Goal: Transaction & Acquisition: Purchase product/service

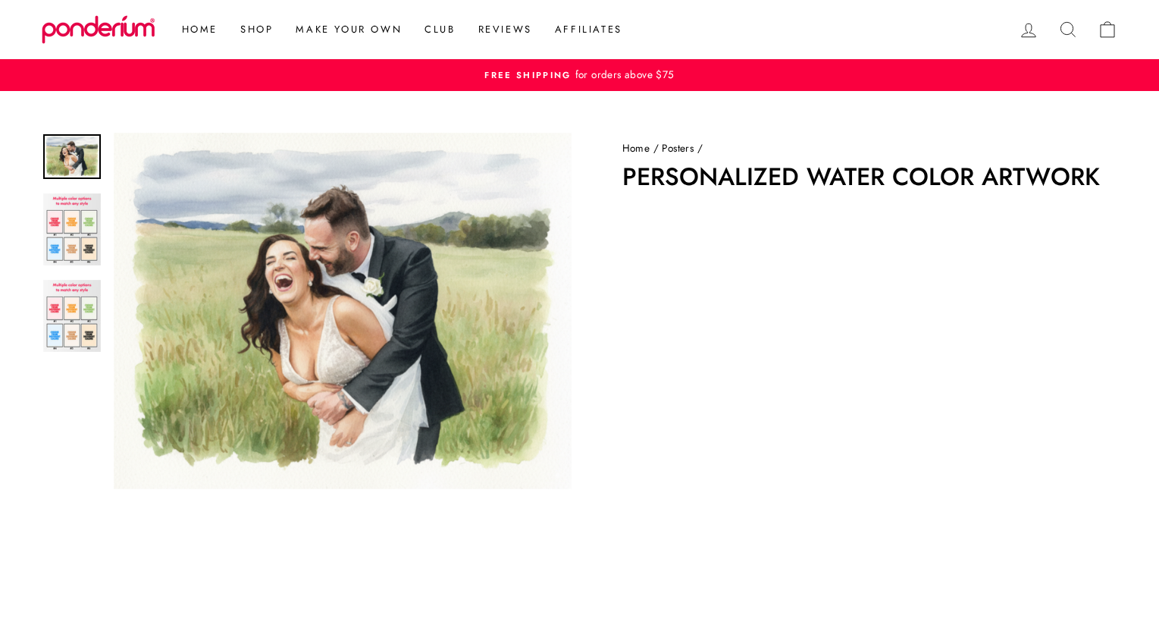
scroll to position [506, 0]
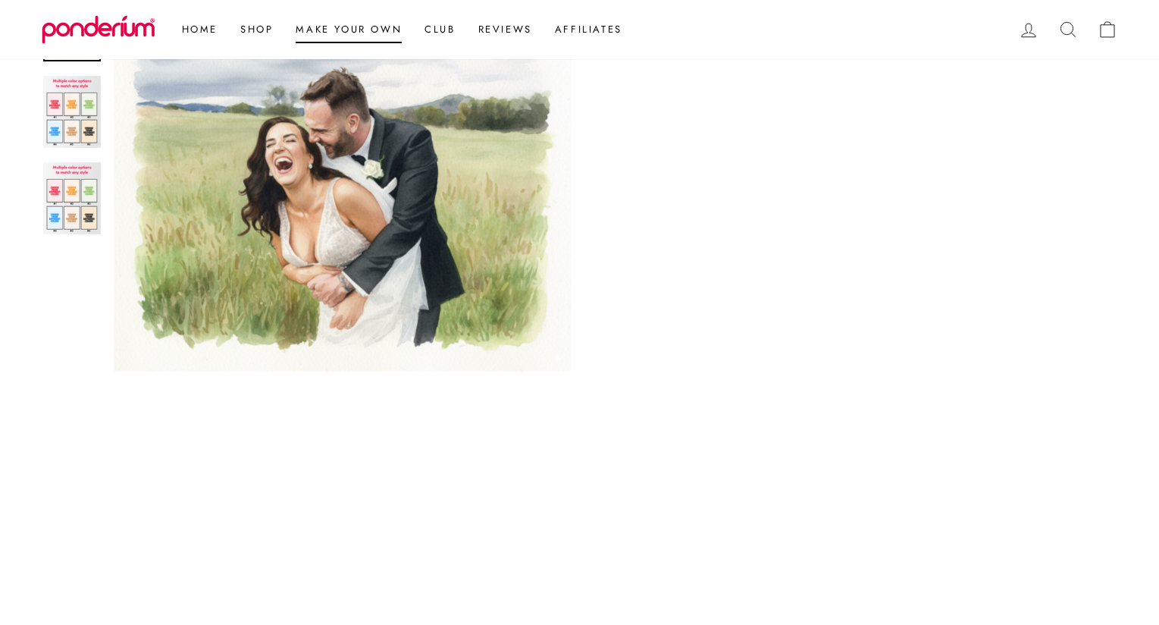
click at [314, 30] on link "Make Your Own" at bounding box center [348, 29] width 129 height 27
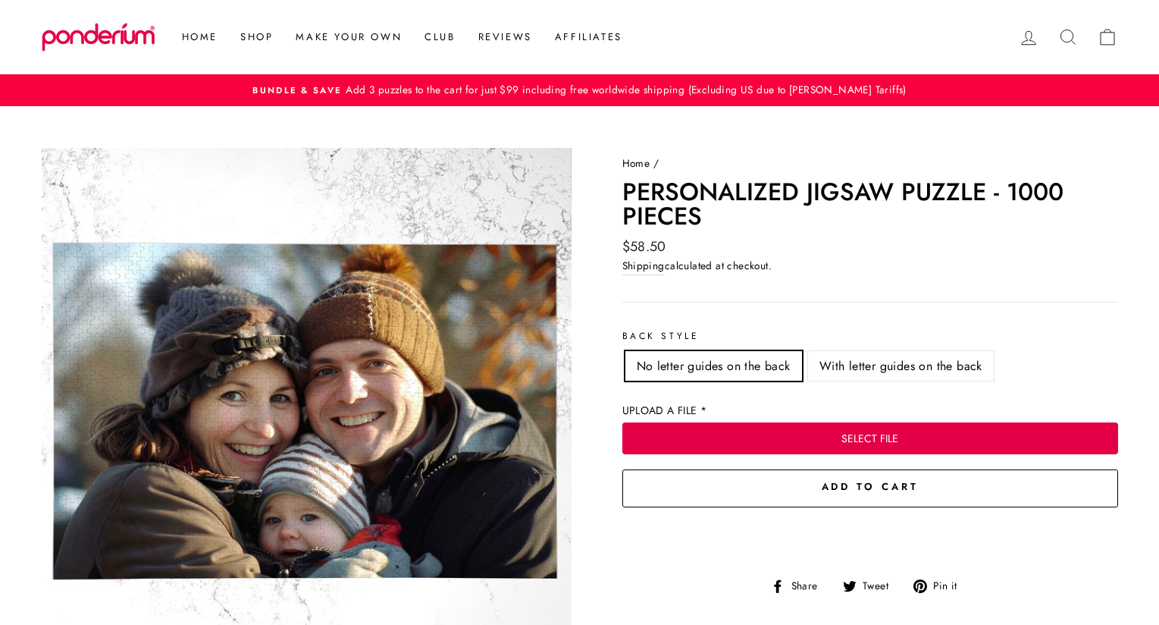
click at [847, 439] on button "SELECT FILE" at bounding box center [871, 438] width 496 height 32
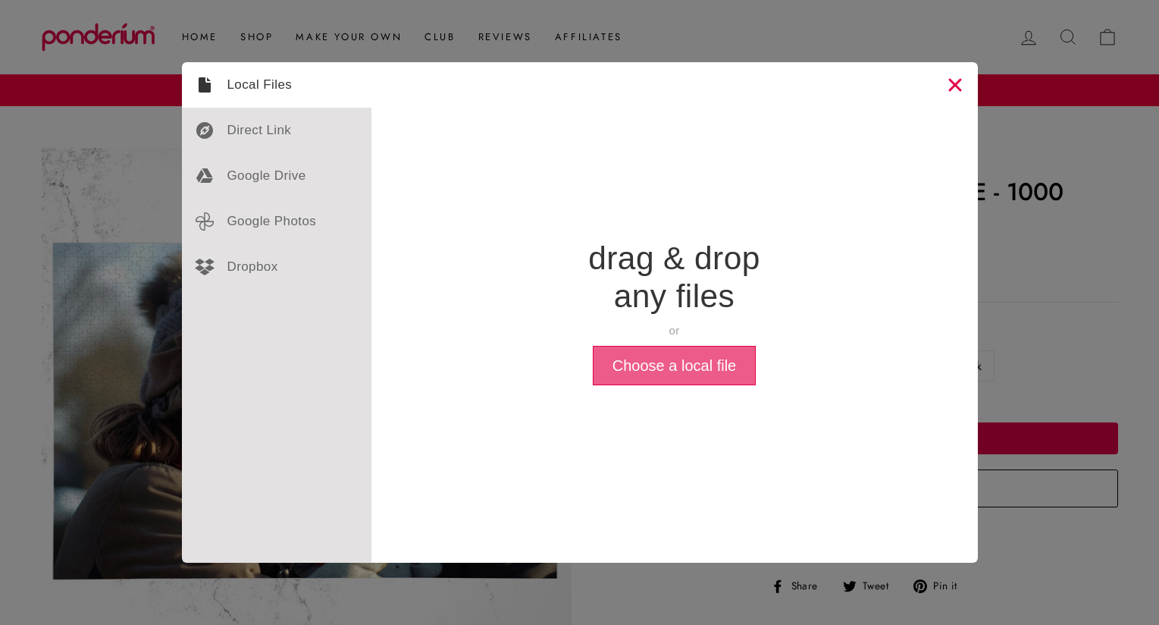
click at [662, 367] on button "Choose a local file" at bounding box center [674, 365] width 163 height 39
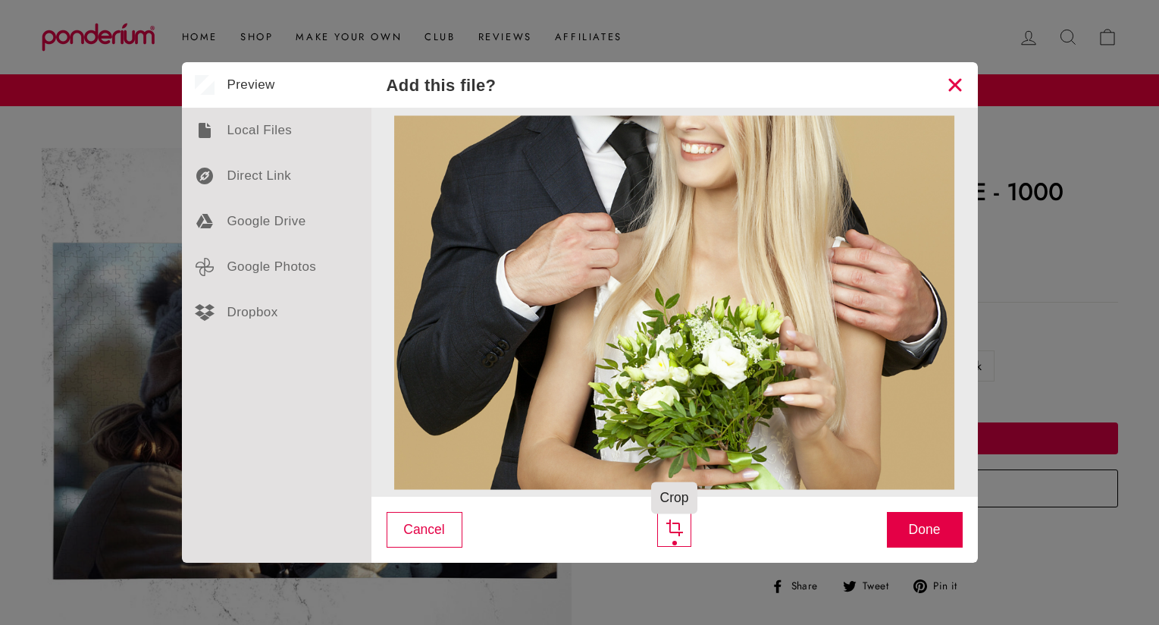
click at [674, 532] on div "Crop" at bounding box center [674, 530] width 34 height 34
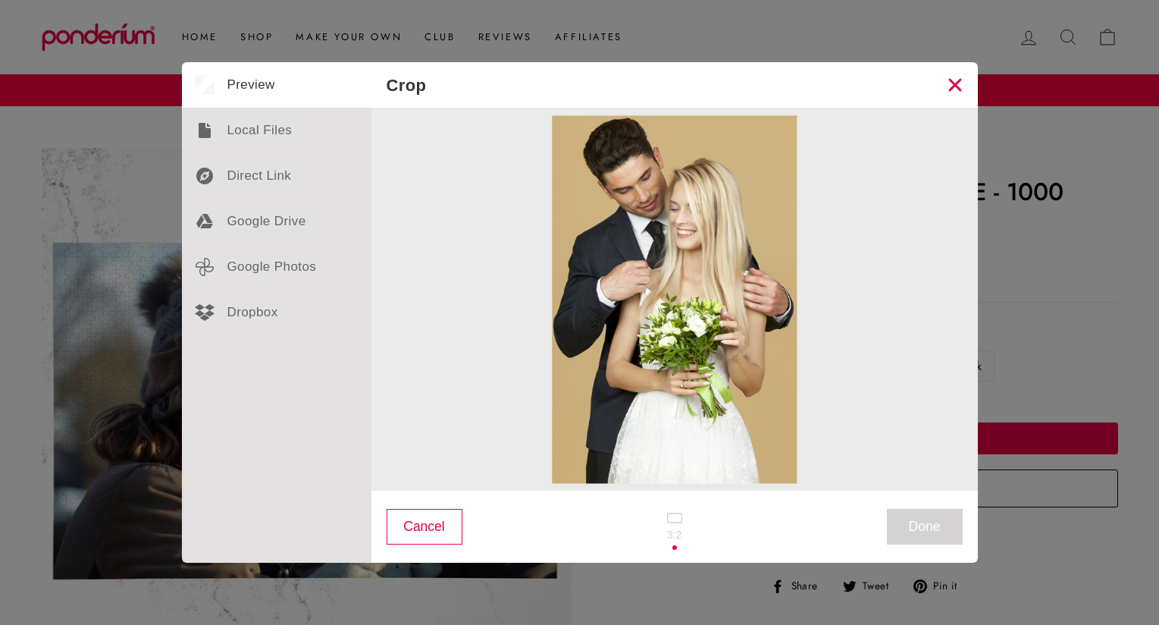
click at [670, 524] on div at bounding box center [674, 526] width 45 height 49
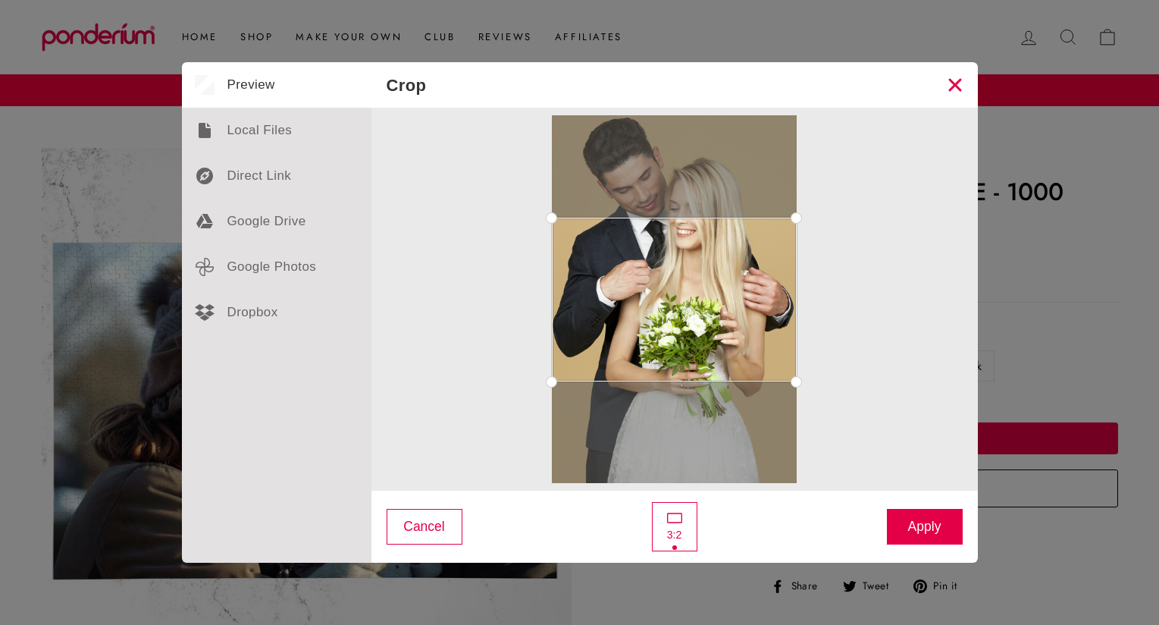
click at [673, 529] on div at bounding box center [674, 526] width 45 height 49
click at [667, 521] on div at bounding box center [674, 518] width 15 height 10
click at [674, 519] on div at bounding box center [674, 518] width 15 height 10
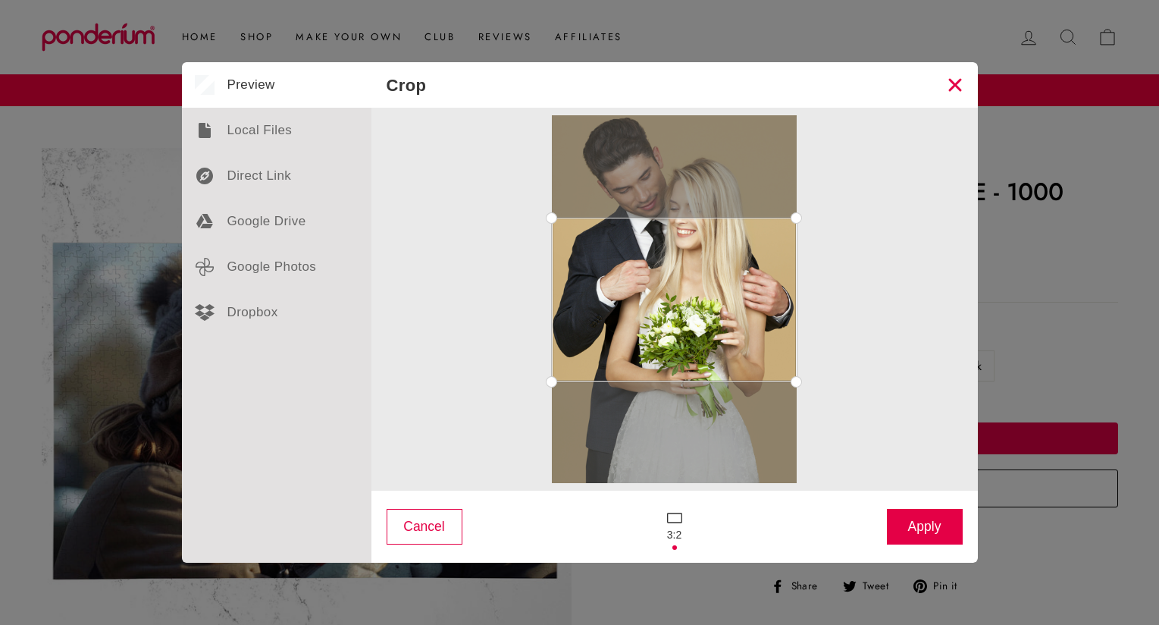
drag, startPoint x: 795, startPoint y: 381, endPoint x: 805, endPoint y: 441, distance: 61.5
click at [805, 441] on div at bounding box center [675, 299] width 576 height 368
drag, startPoint x: 801, startPoint y: 212, endPoint x: 803, endPoint y: 282, distance: 69.8
click at [804, 283] on div at bounding box center [675, 299] width 576 height 368
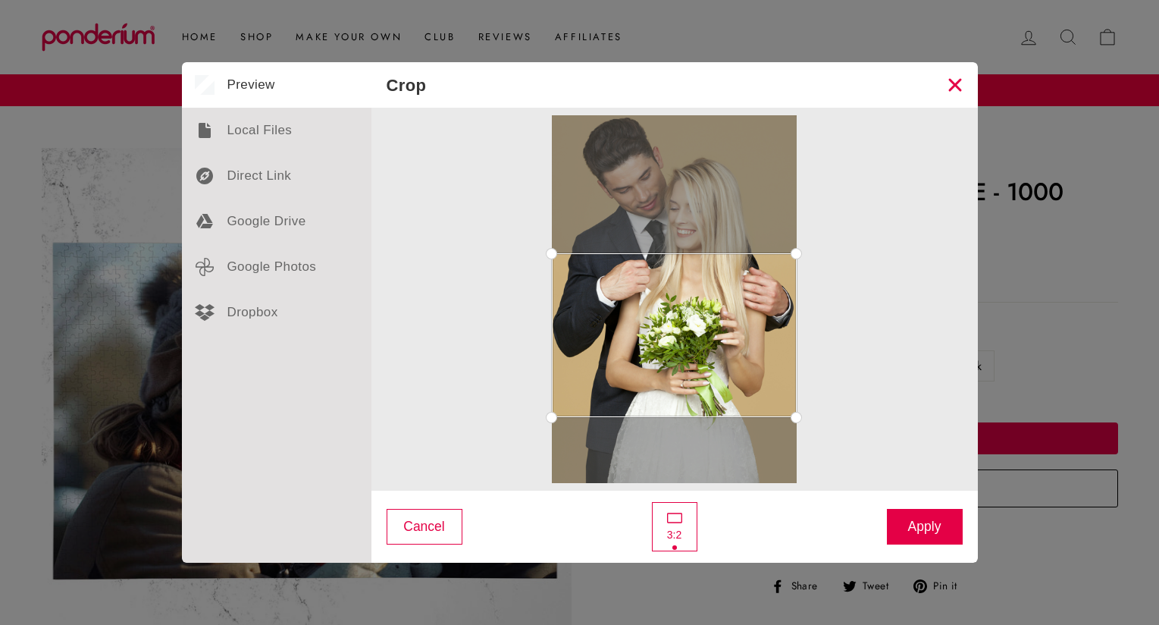
drag, startPoint x: 744, startPoint y: 284, endPoint x: 754, endPoint y: 328, distance: 45.8
click at [754, 328] on div at bounding box center [674, 335] width 245 height 164
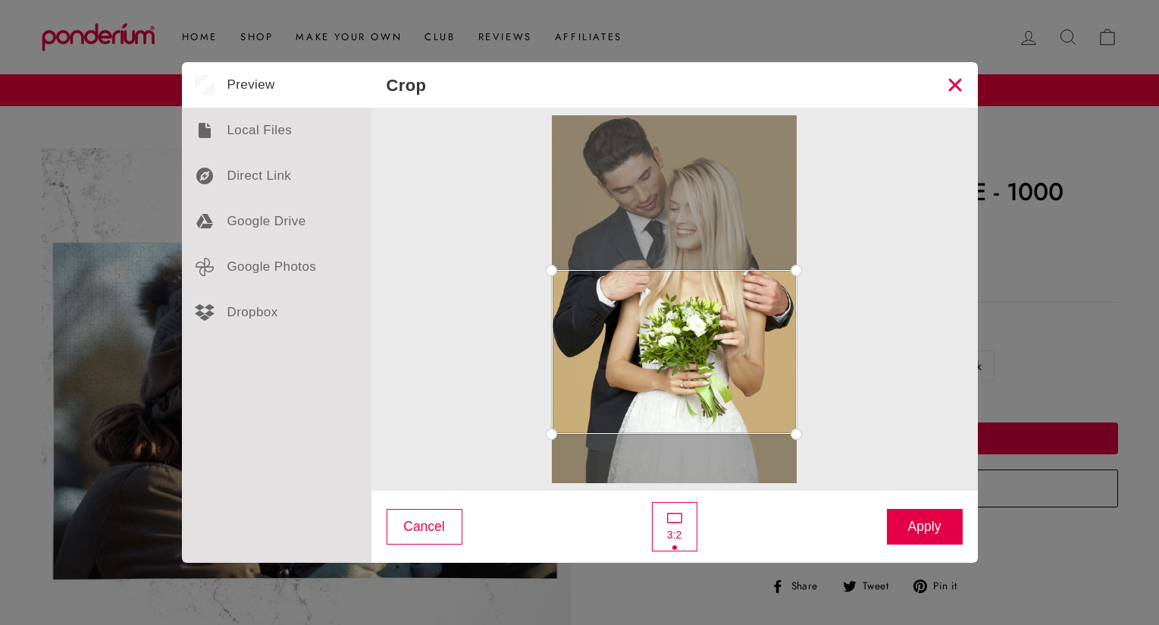
click at [676, 511] on div at bounding box center [674, 526] width 45 height 49
click at [677, 513] on div at bounding box center [674, 518] width 15 height 10
drag, startPoint x: 551, startPoint y: 432, endPoint x: 537, endPoint y: 332, distance: 101.1
click at [537, 332] on div at bounding box center [675, 299] width 576 height 368
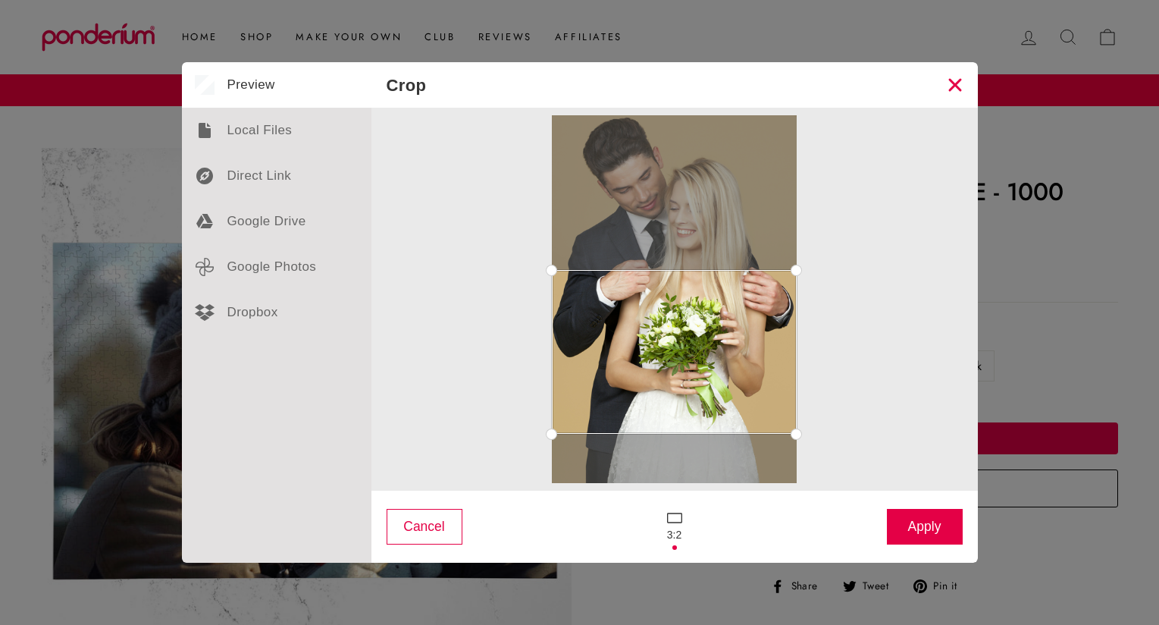
drag, startPoint x: 556, startPoint y: 277, endPoint x: 408, endPoint y: 322, distance: 154.5
click at [408, 322] on div at bounding box center [675, 299] width 576 height 368
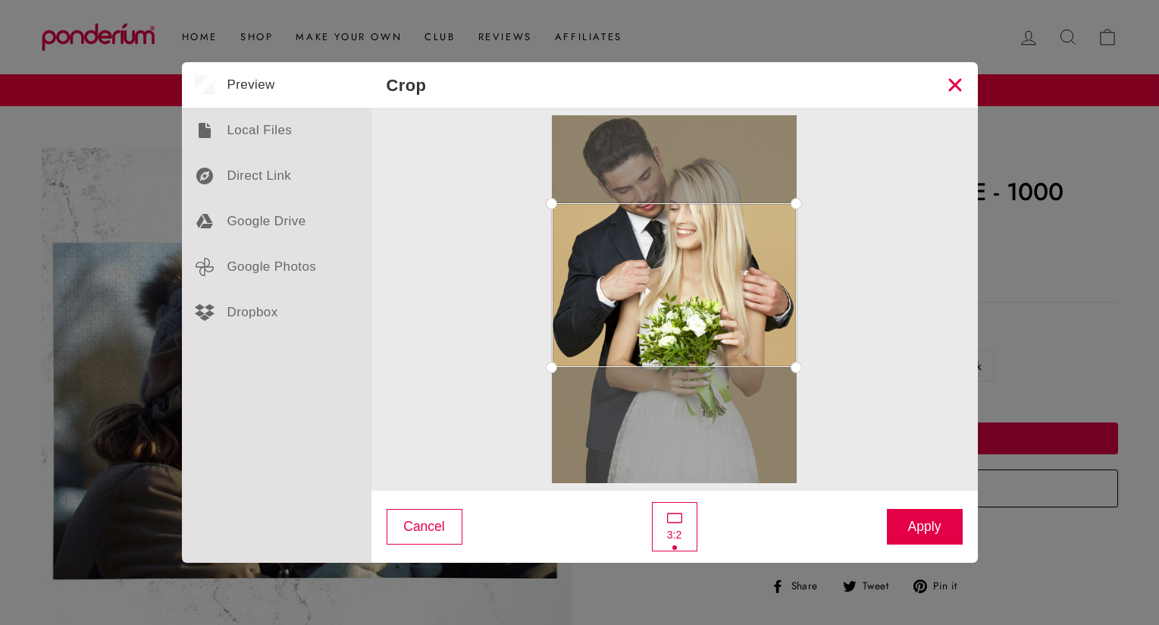
drag, startPoint x: 591, startPoint y: 343, endPoint x: 605, endPoint y: 264, distance: 80.8
click at [605, 264] on div at bounding box center [674, 285] width 245 height 164
click at [959, 80] on button "Close" at bounding box center [955, 84] width 45 height 45
